Goal: Information Seeking & Learning: Learn about a topic

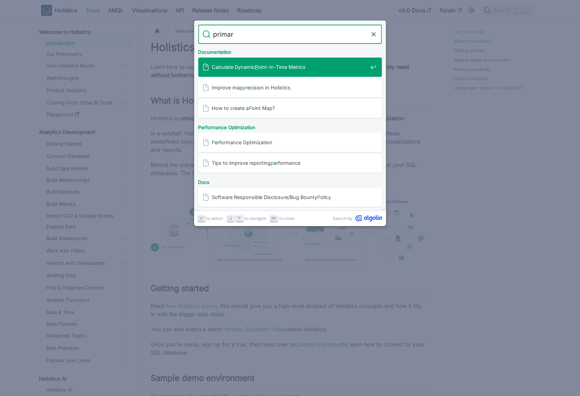
type input "primary"
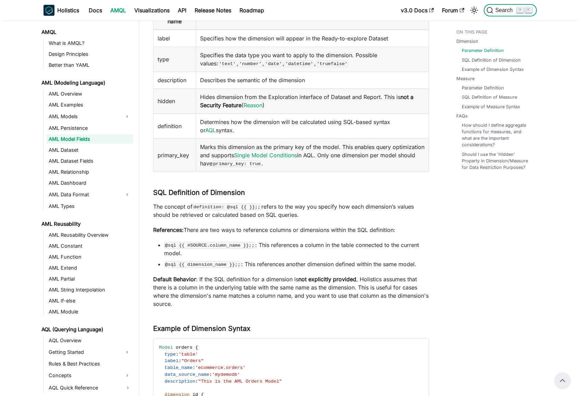
scroll to position [110, 0]
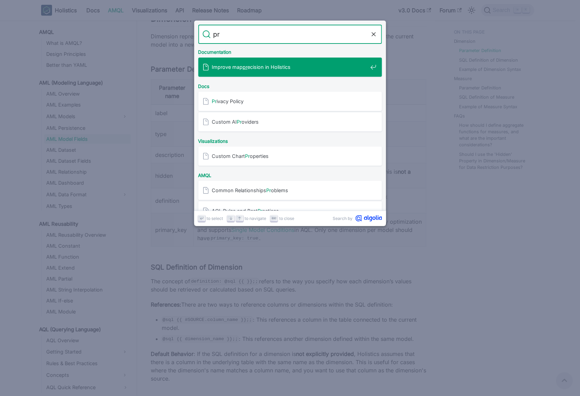
type input "p"
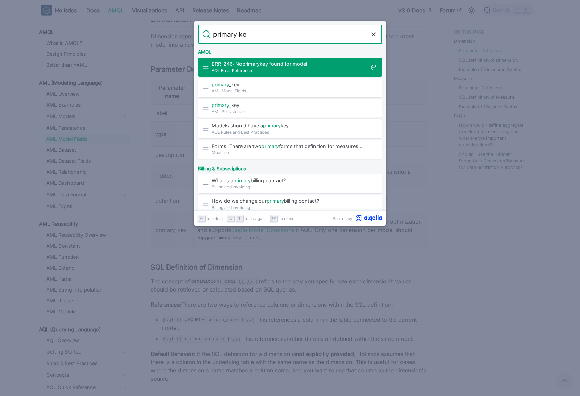
type input "primary key"
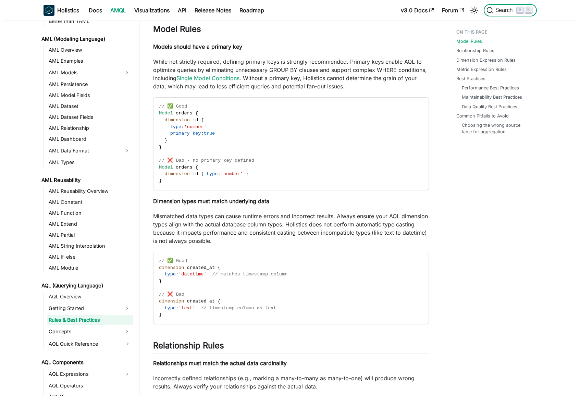
scroll to position [47, 0]
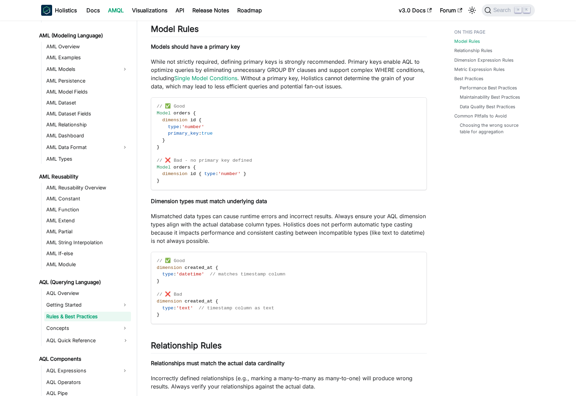
click at [276, 229] on p "Mismatched data types can cause runtime errors and incorrect results. Always en…" at bounding box center [289, 228] width 276 height 33
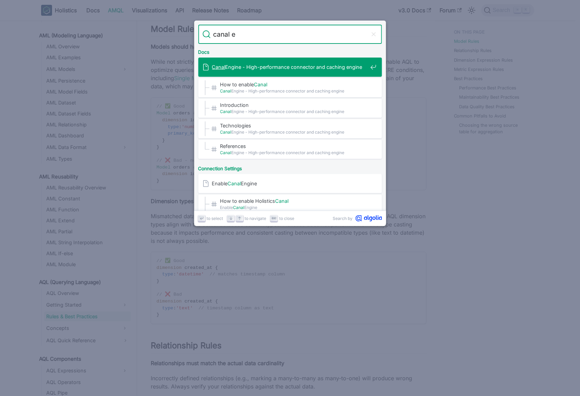
type input "canal en"
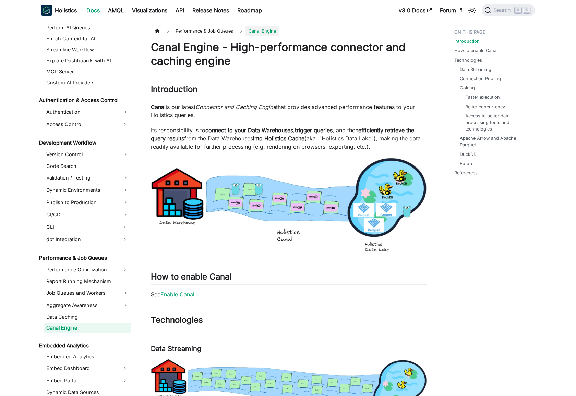
scroll to position [417, 0]
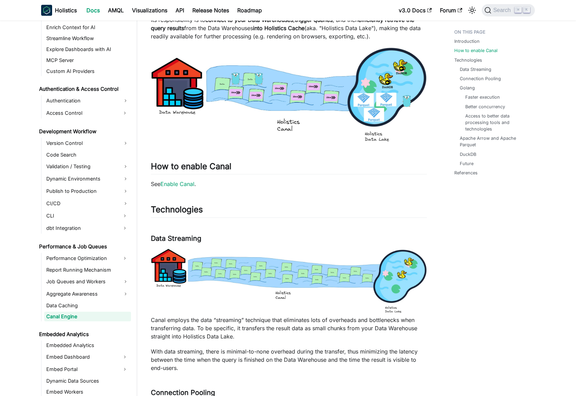
scroll to position [112, 0]
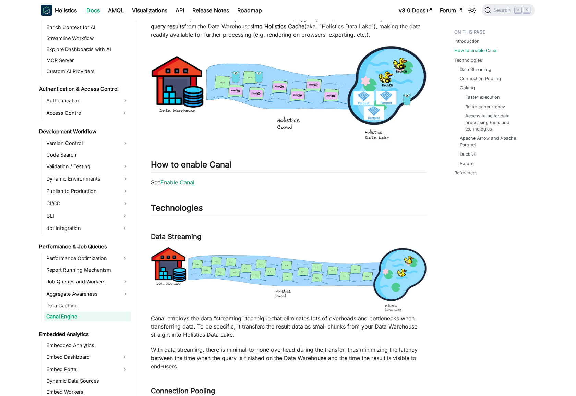
click at [182, 182] on link "Enable Canal" at bounding box center [177, 182] width 34 height 7
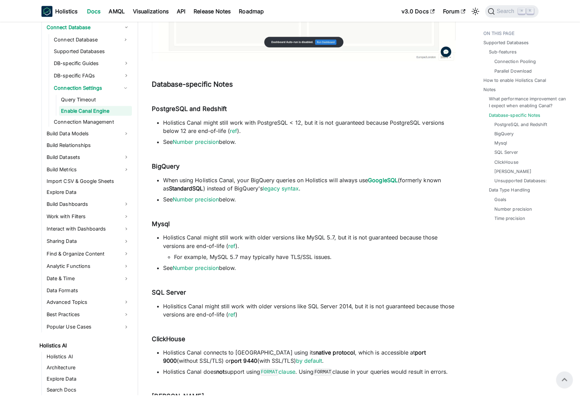
scroll to position [1110, 0]
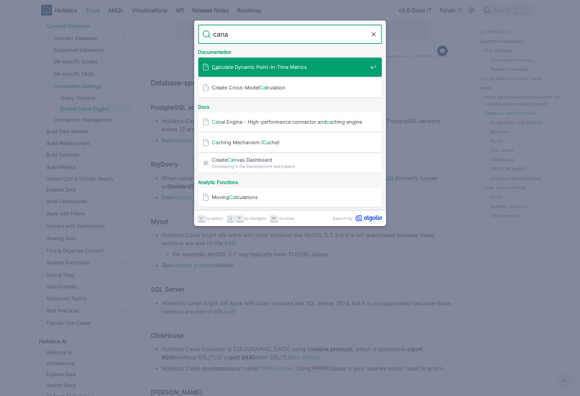
type input "canal"
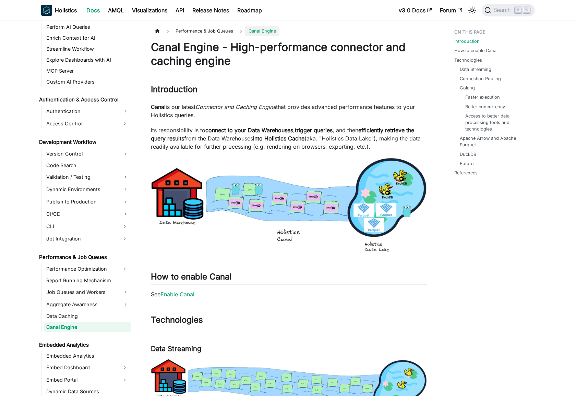
scroll to position [511, 0]
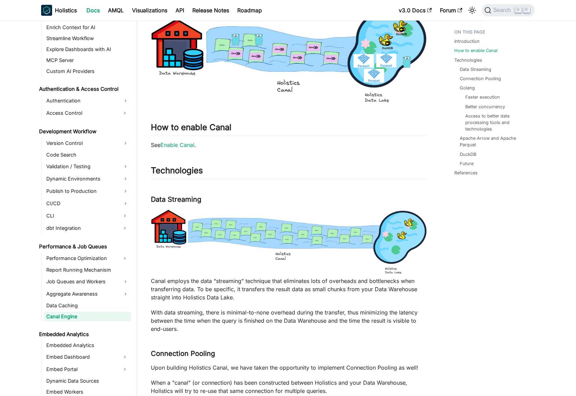
scroll to position [0, 0]
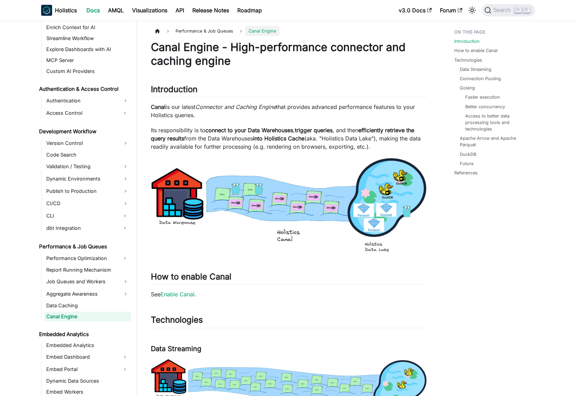
click at [318, 216] on img at bounding box center [289, 206] width 276 height 96
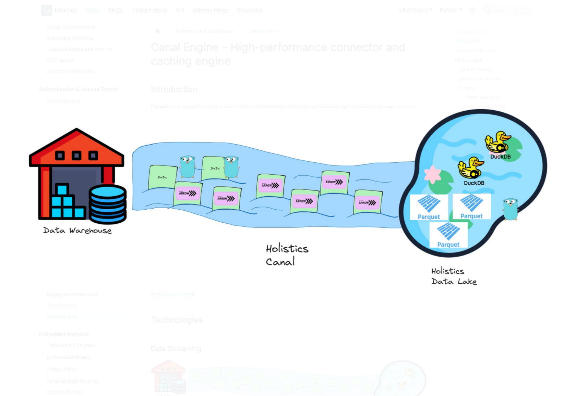
click at [377, 266] on img at bounding box center [288, 198] width 521 height 180
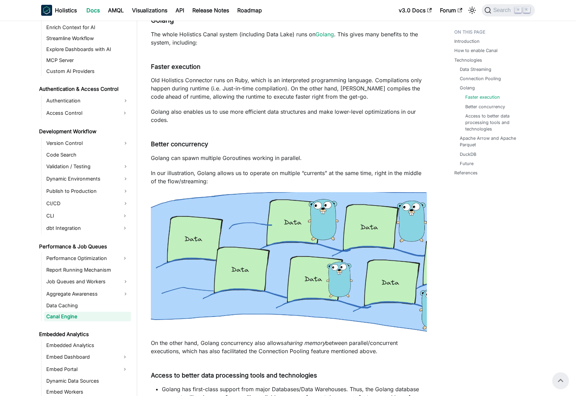
click at [475, 315] on div "Introduction How to enable Canal Technologies Data Streaming Connection Pooling…" at bounding box center [490, 346] width 101 height 1779
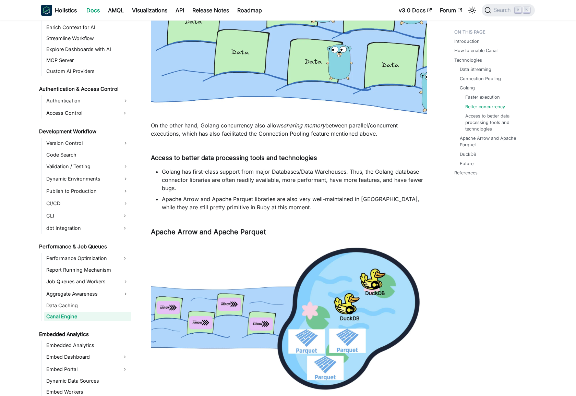
scroll to position [894, 0]
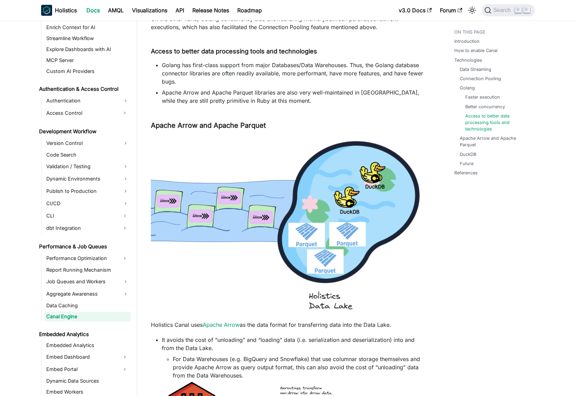
click at [473, 289] on div "Introduction How to enable Canal Technologies Data Streaming Connection Pooling…" at bounding box center [490, 21] width 101 height 1779
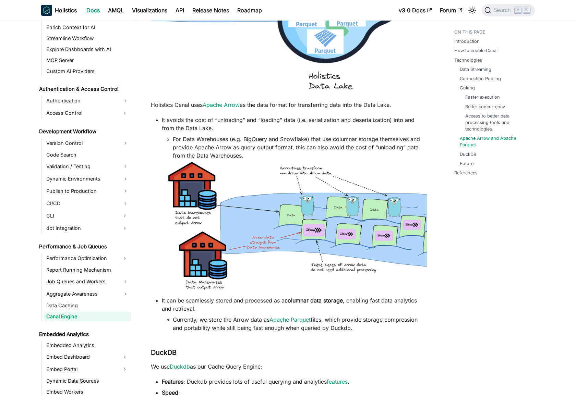
scroll to position [1124, 0]
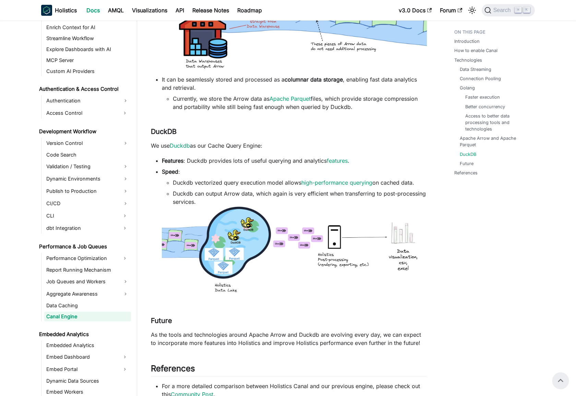
scroll to position [1334, 0]
click at [288, 265] on img at bounding box center [294, 252] width 265 height 92
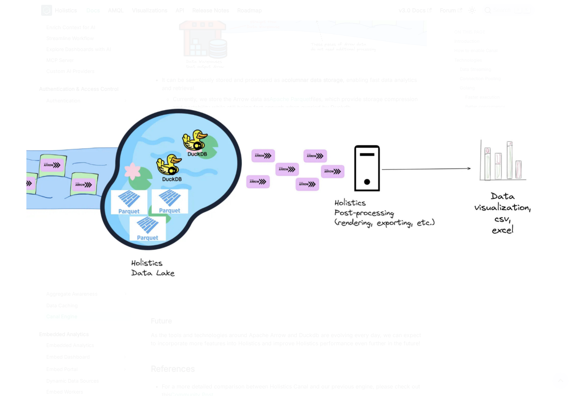
click at [318, 256] on img at bounding box center [287, 198] width 523 height 182
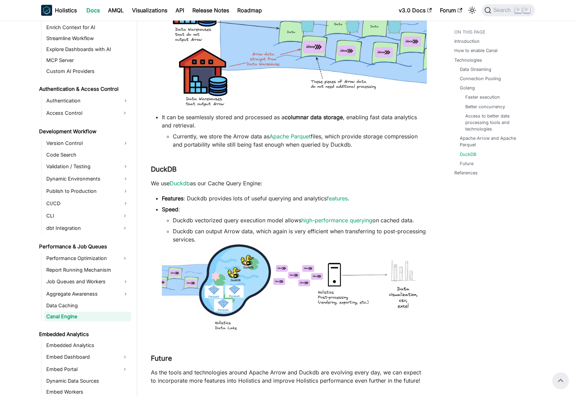
scroll to position [1297, 0]
drag, startPoint x: 476, startPoint y: 286, endPoint x: 466, endPoint y: 290, distance: 11.4
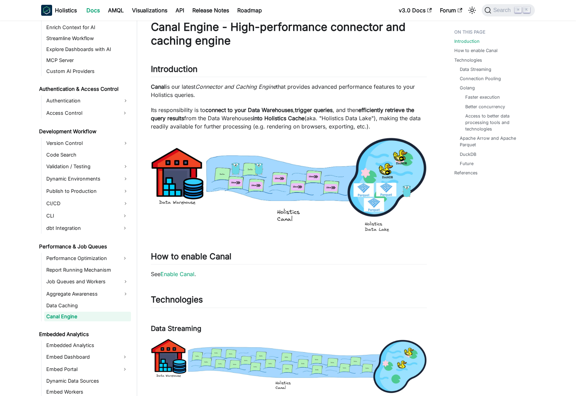
scroll to position [0, 0]
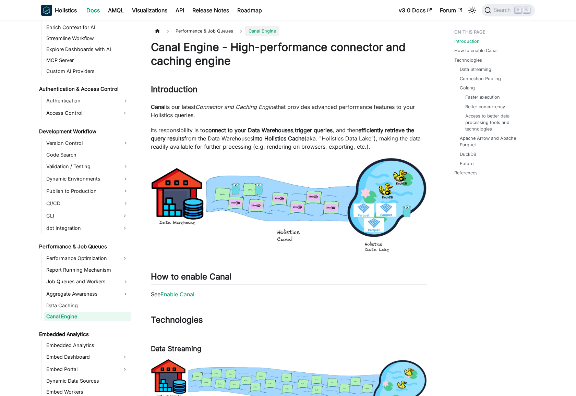
click at [319, 143] on p "Its responsibility is to connect to your Data Warehouses , trigger queries , an…" at bounding box center [289, 138] width 276 height 25
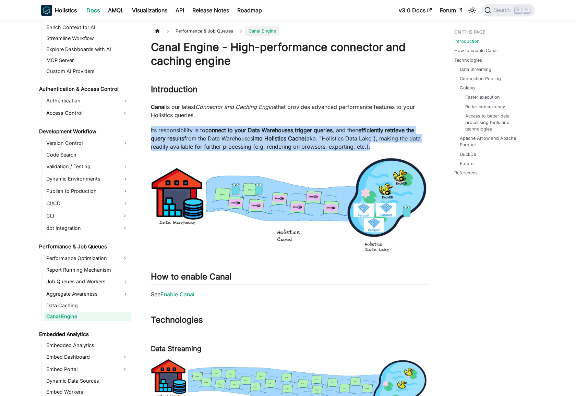
click at [319, 143] on p "Its responsibility is to connect to your Data Warehouses , trigger queries , an…" at bounding box center [289, 138] width 276 height 25
click at [357, 140] on p "Its responsibility is to connect to your Data Warehouses , trigger queries , an…" at bounding box center [289, 138] width 276 height 25
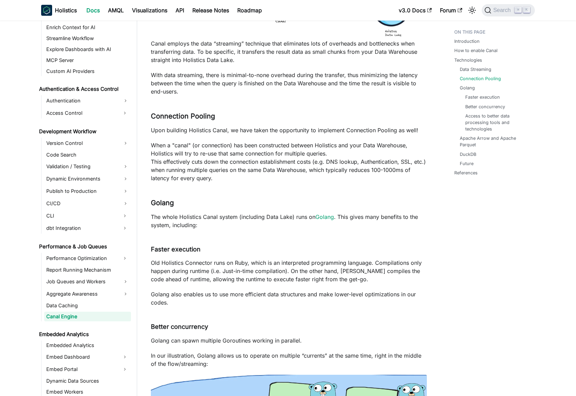
scroll to position [402, 0]
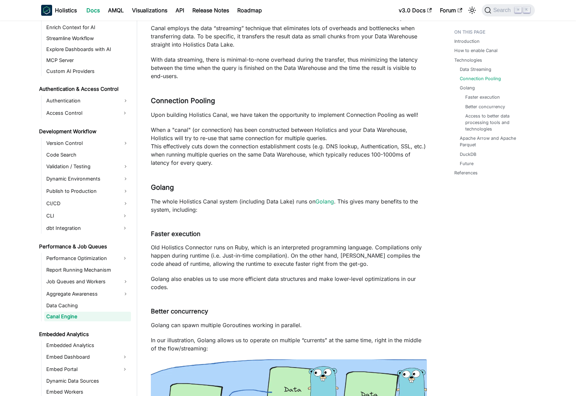
click at [116, 8] on link "AMQL" at bounding box center [116, 10] width 24 height 11
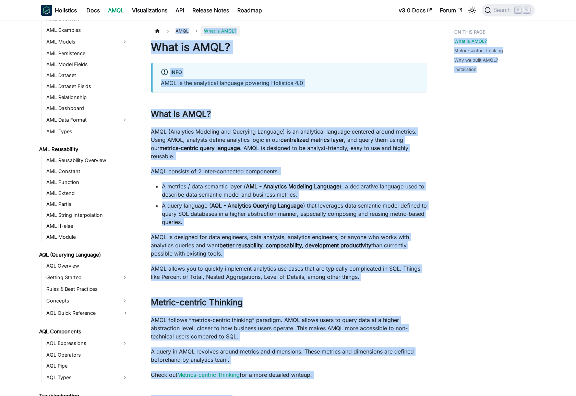
click at [277, 166] on div "What is AMQL? info AMQL is the analytical language powering Holistics 4.0 What …" at bounding box center [289, 308] width 276 height 536
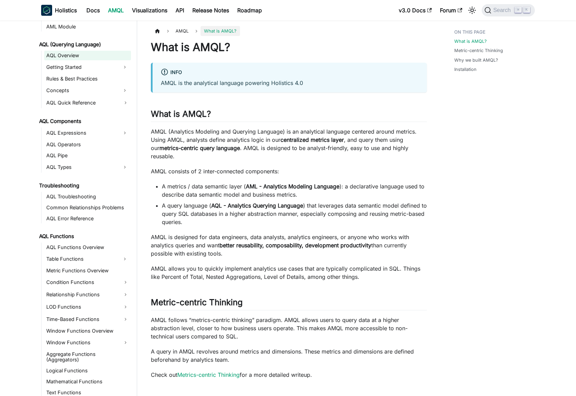
scroll to position [338, 0]
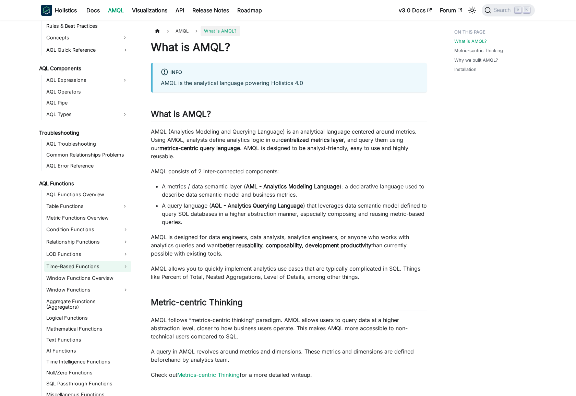
click at [97, 269] on link "Time-Based Functions" at bounding box center [87, 266] width 87 height 11
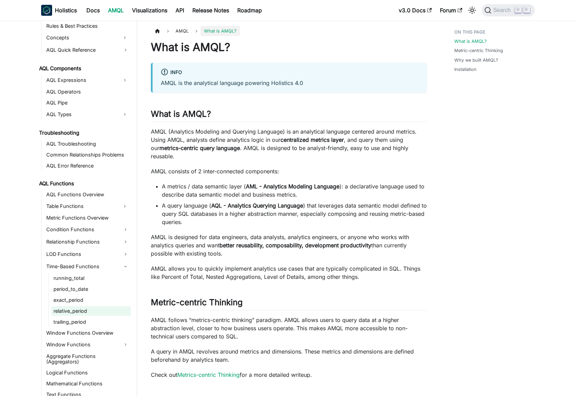
click at [90, 312] on link "relative_period" at bounding box center [90, 311] width 79 height 10
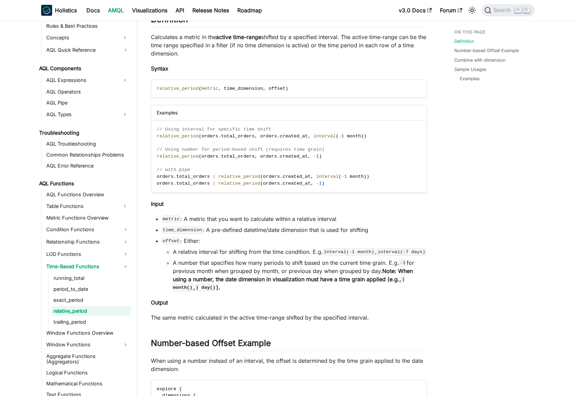
scroll to position [112, 0]
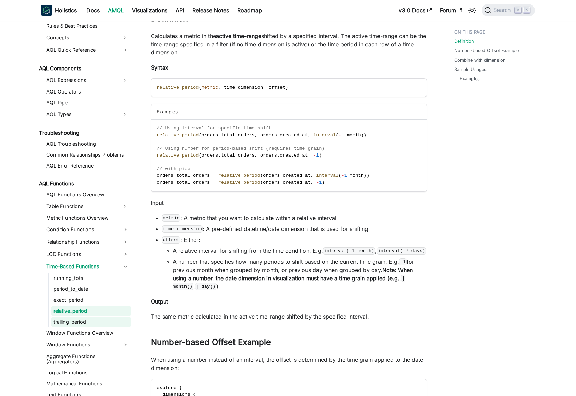
click at [94, 322] on link "trailing_period" at bounding box center [90, 322] width 79 height 10
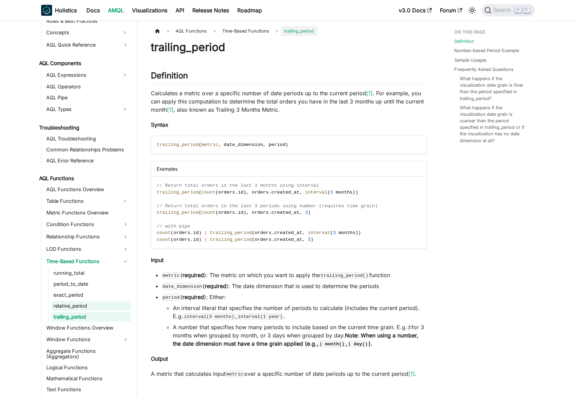
scroll to position [343, 0]
click at [100, 299] on ul "running_total period_to_date exact_period relative_period trailing_period" at bounding box center [89, 294] width 83 height 53
click at [93, 305] on link "relative_period" at bounding box center [90, 306] width 79 height 10
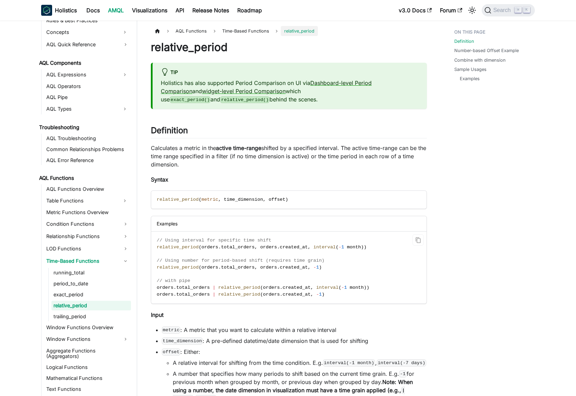
click at [286, 249] on span "created_at" at bounding box center [294, 247] width 28 height 5
click at [200, 248] on span "(" at bounding box center [199, 247] width 3 height 5
drag, startPoint x: 217, startPoint y: 249, endPoint x: 355, endPoint y: 246, distance: 138.5
click at [363, 247] on span "relative_period ( orders . total_orders , orders . created_at , interval ( - 1 …" at bounding box center [262, 247] width 210 height 5
click at [277, 247] on span "." at bounding box center [278, 247] width 3 height 5
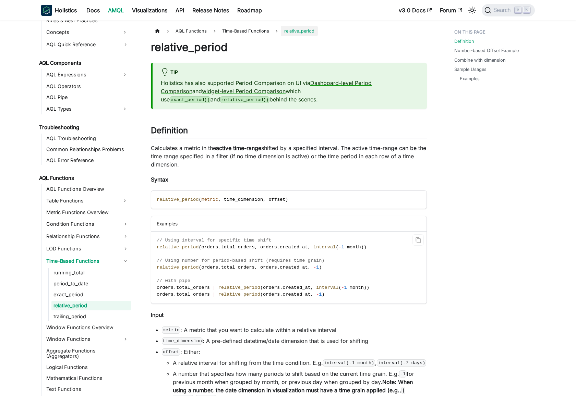
click at [231, 247] on span "total_orders" at bounding box center [238, 247] width 34 height 5
drag, startPoint x: 231, startPoint y: 247, endPoint x: 255, endPoint y: 247, distance: 24.3
click at [232, 247] on span "total_orders" at bounding box center [238, 247] width 34 height 5
click at [283, 245] on span "created_at" at bounding box center [294, 247] width 28 height 5
click at [259, 246] on span at bounding box center [258, 247] width 3 height 5
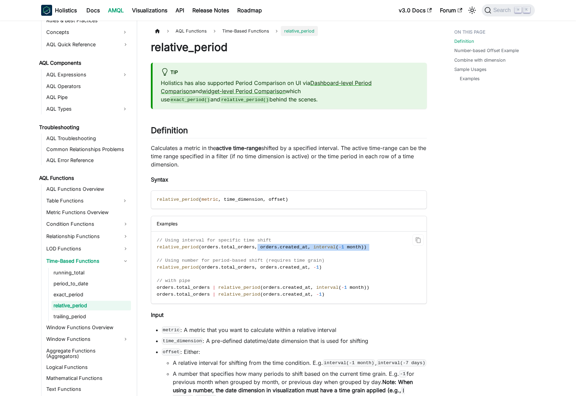
drag, startPoint x: 259, startPoint y: 246, endPoint x: 324, endPoint y: 247, distance: 65.1
click at [373, 247] on code "// Using interval for specific time shift relative_period ( orders . total_orde…" at bounding box center [288, 268] width 274 height 72
click at [324, 247] on span "interval" at bounding box center [324, 247] width 22 height 5
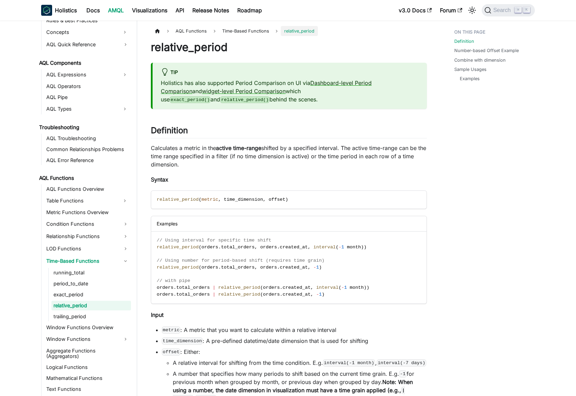
click at [93, 317] on link "trailing_period" at bounding box center [90, 317] width 79 height 10
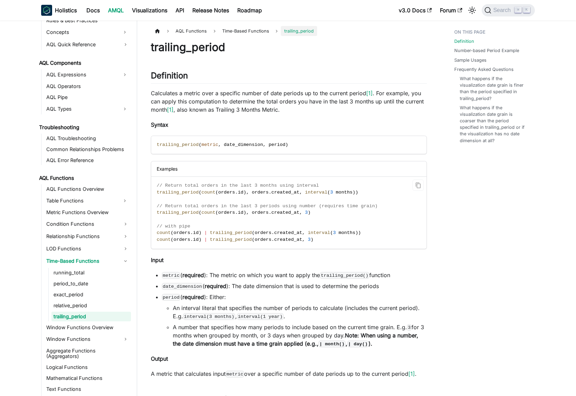
click at [220, 232] on span "trailing_period" at bounding box center [231, 232] width 42 height 5
drag, startPoint x: 221, startPoint y: 232, endPoint x: 374, endPoint y: 231, distance: 153.2
click at [376, 232] on code "// Return total orders in the last 3 months using interval trailing_period ( co…" at bounding box center [288, 213] width 274 height 72
click at [220, 240] on span "trailing_period" at bounding box center [231, 239] width 42 height 5
drag, startPoint x: 220, startPoint y: 240, endPoint x: 335, endPoint y: 210, distance: 118.8
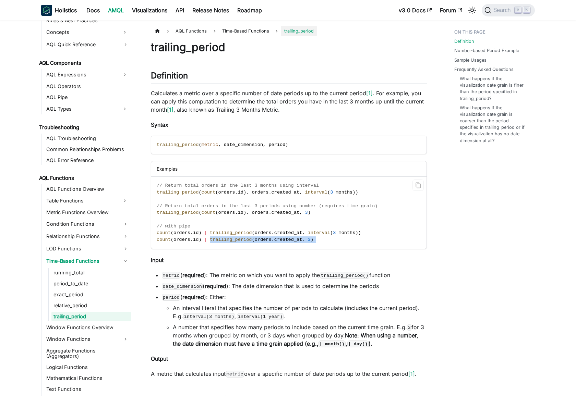
click at [336, 240] on code "// Return total orders in the last 3 months using interval trailing_period ( co…" at bounding box center [288, 213] width 274 height 72
drag, startPoint x: 329, startPoint y: 187, endPoint x: 298, endPoint y: 193, distance: 31.7
click at [329, 187] on code "// Return total orders in the last 3 months using interval trailing_period ( co…" at bounding box center [288, 213] width 274 height 72
click at [298, 193] on span "created_at" at bounding box center [285, 192] width 28 height 5
drag, startPoint x: 298, startPoint y: 193, endPoint x: 361, endPoint y: 194, distance: 63.4
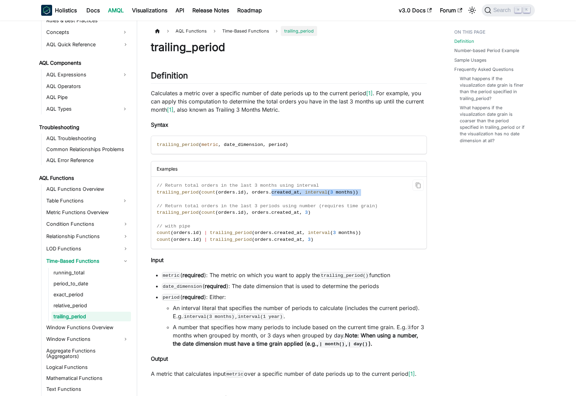
click at [361, 194] on code "// Return total orders in the last 3 months using interval trailing_period ( co…" at bounding box center [288, 213] width 274 height 72
click at [287, 199] on code "// Return total orders in the last 3 months using interval trailing_period ( co…" at bounding box center [288, 213] width 274 height 72
click at [358, 346] on code "| day()" at bounding box center [357, 344] width 21 height 7
click at [284, 341] on strong "Note: When using a number, the date dimension must have a time grain applied (e…" at bounding box center [295, 339] width 245 height 15
drag, startPoint x: 284, startPoint y: 341, endPoint x: 319, endPoint y: 333, distance: 35.7
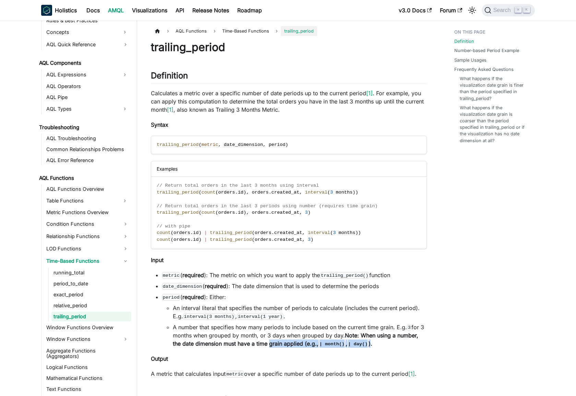
click at [376, 344] on strong "Note: When using a number, the date dimension must have a time grain applied (e…" at bounding box center [295, 339] width 245 height 15
click at [205, 315] on code "interval(3 months)" at bounding box center [209, 316] width 52 height 7
drag, startPoint x: 205, startPoint y: 315, endPoint x: 221, endPoint y: 333, distance: 24.0
click at [291, 318] on li "An interval literal that specifies the number of periods to calculate (includes…" at bounding box center [300, 312] width 254 height 16
click at [217, 332] on li "A number that specifies how many periods to include based on the current time g…" at bounding box center [300, 335] width 254 height 25
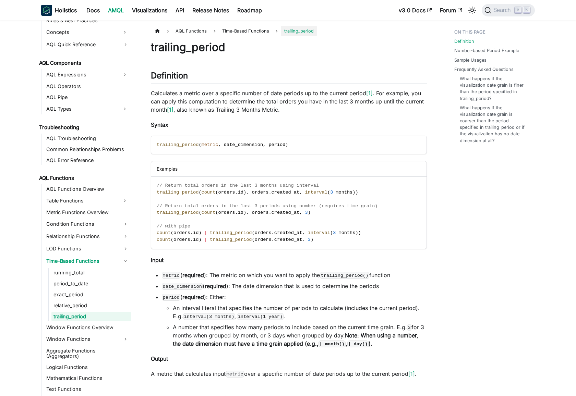
click at [185, 328] on li "A number that specifies how many periods to include based on the current time g…" at bounding box center [300, 335] width 254 height 25
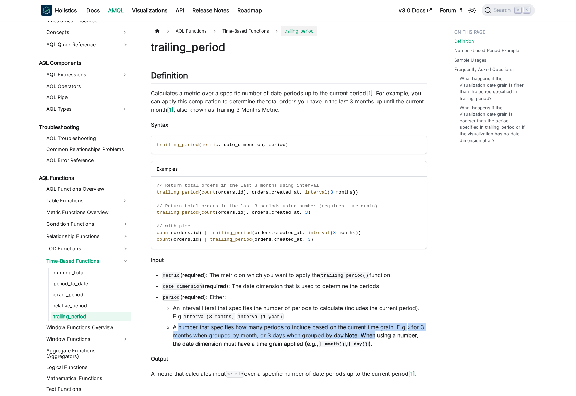
drag, startPoint x: 185, startPoint y: 328, endPoint x: 366, endPoint y: 335, distance: 181.1
click at [367, 335] on li "A number that specifies how many periods to include based on the current time g…" at bounding box center [300, 335] width 254 height 25
click at [350, 327] on li "A number that specifies how many periods to include based on the current time g…" at bounding box center [300, 335] width 254 height 25
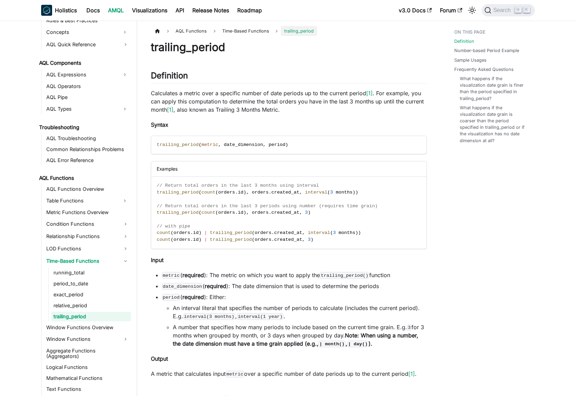
click at [78, 318] on link "trailing_period" at bounding box center [90, 317] width 79 height 10
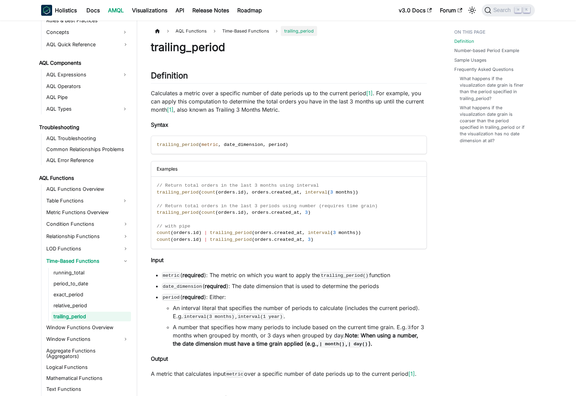
click at [237, 279] on li "metric ( required ): The metric on which you want to apply the trailing_period(…" at bounding box center [294, 275] width 265 height 8
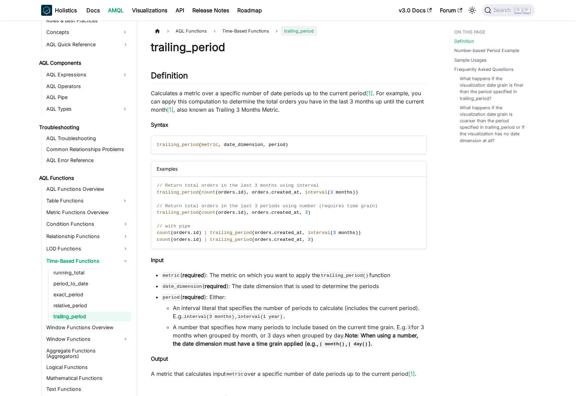
click at [275, 287] on li "date_dimension ( required ): The date dimension that is used to determine the p…" at bounding box center [294, 286] width 265 height 8
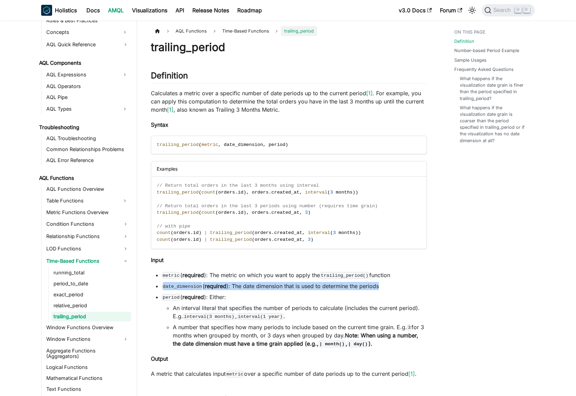
click at [275, 287] on li "date_dimension ( required ): The date dimension that is used to determine the p…" at bounding box center [294, 286] width 265 height 8
click at [360, 291] on ul "metric ( required ): The metric on which you want to apply the trailing_period(…" at bounding box center [289, 309] width 276 height 77
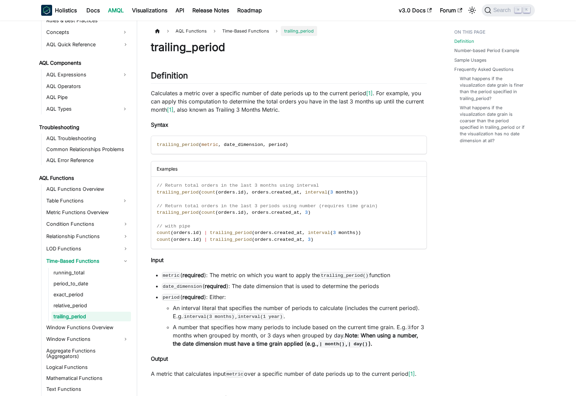
click at [246, 190] on span ")" at bounding box center [244, 192] width 3 height 5
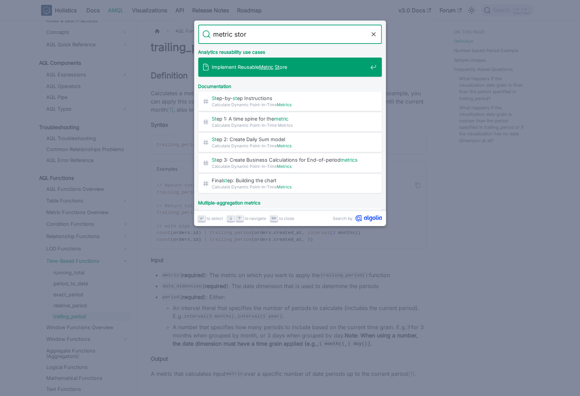
type input "metric store"
